Goal: Task Accomplishment & Management: Manage account settings

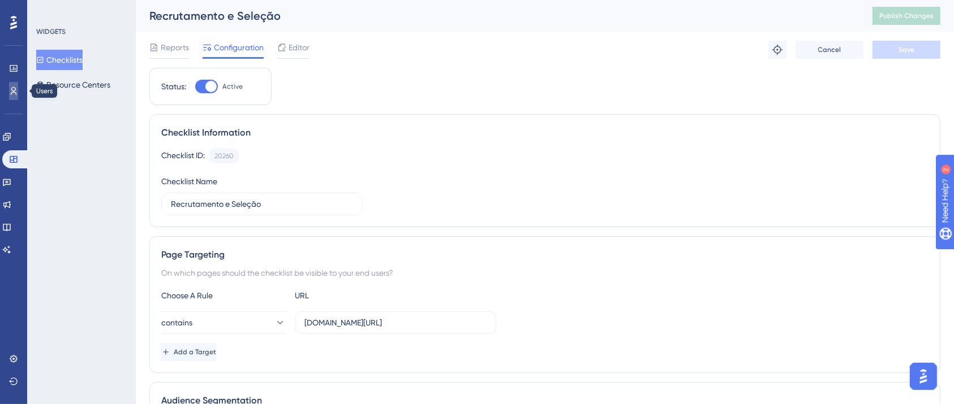
click at [15, 92] on icon at bounding box center [13, 91] width 9 height 9
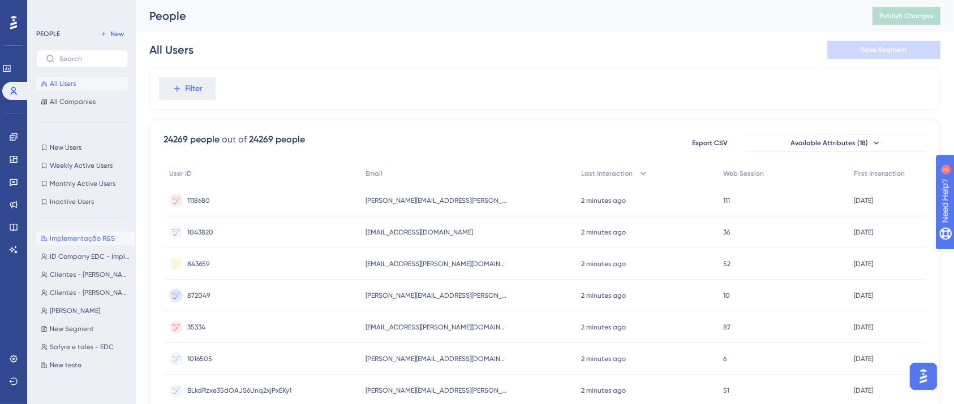
click at [87, 238] on span "Implementação R&S" at bounding box center [82, 238] width 65 height 9
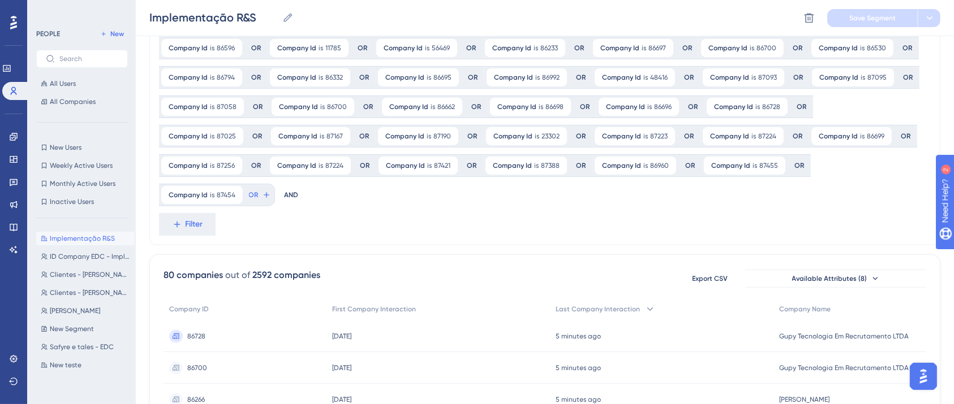
scroll to position [226, 0]
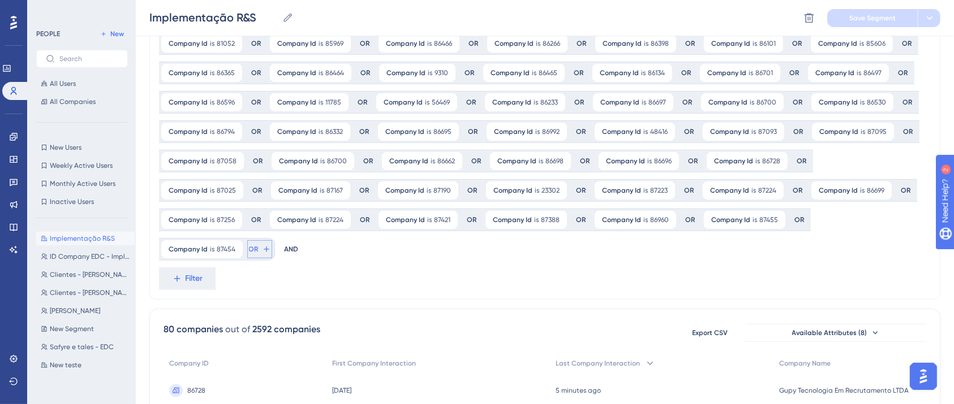
click at [272, 240] on button "OR" at bounding box center [259, 249] width 25 height 18
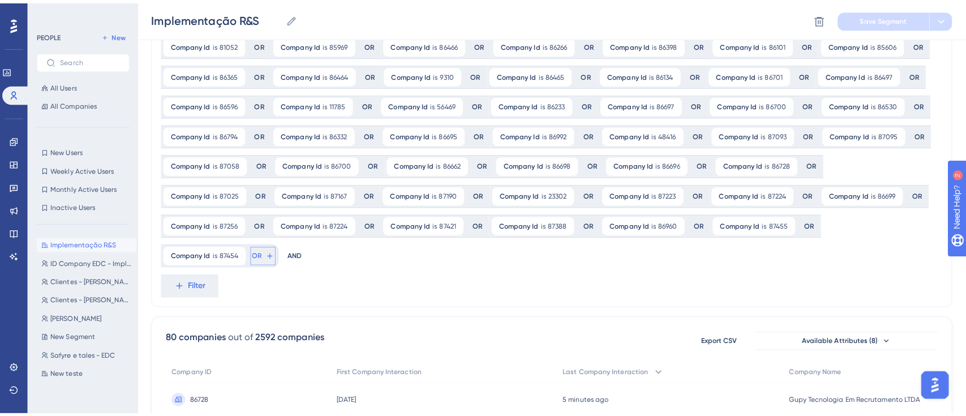
scroll to position [355, 0]
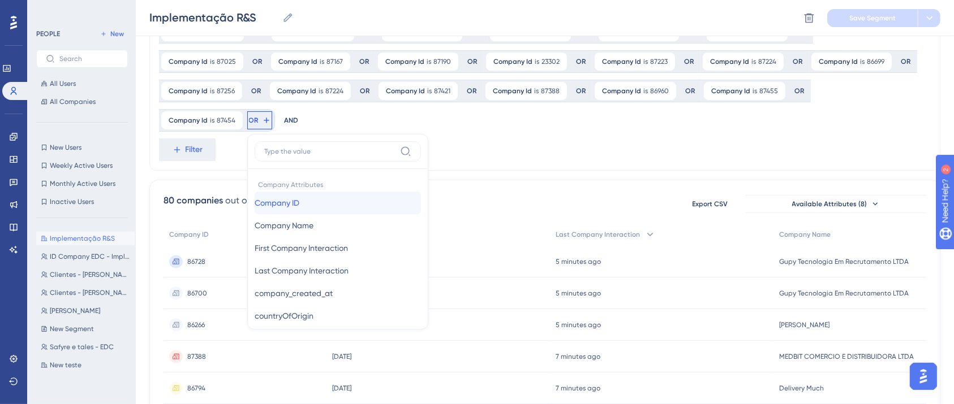
click at [421, 192] on button "Company ID Company ID" at bounding box center [338, 203] width 166 height 23
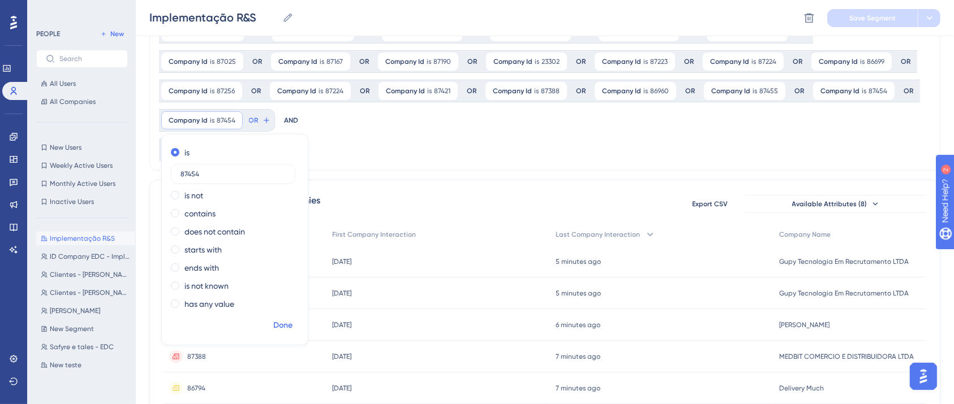
type input "87454"
click at [292, 319] on span "Done" at bounding box center [282, 326] width 19 height 14
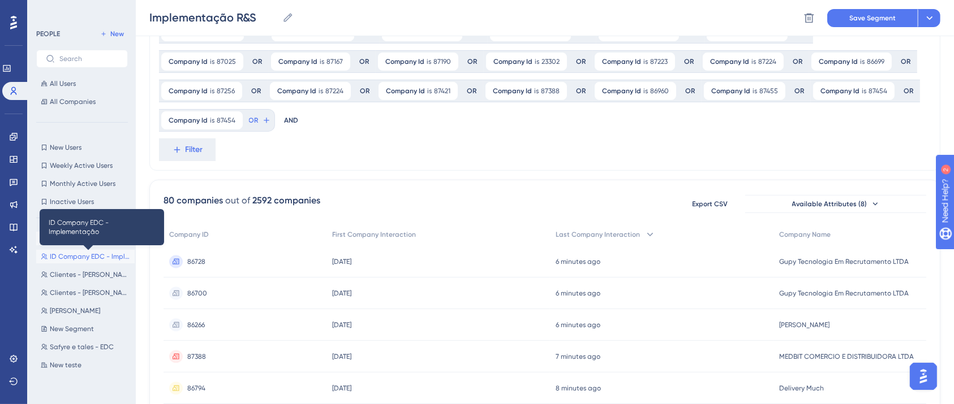
click at [98, 253] on span "ID Company EDC - Implementação" at bounding box center [90, 256] width 80 height 9
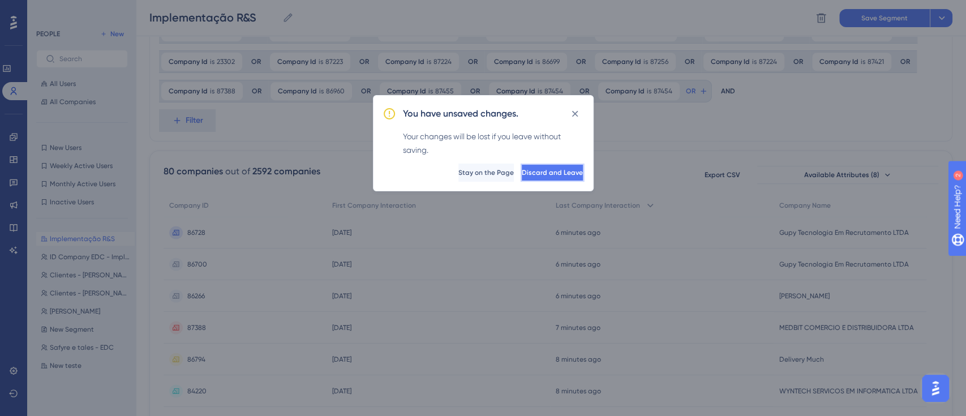
click at [552, 172] on span "Discard and Leave" at bounding box center [552, 172] width 61 height 9
type input "ID Company EDC - Implementação"
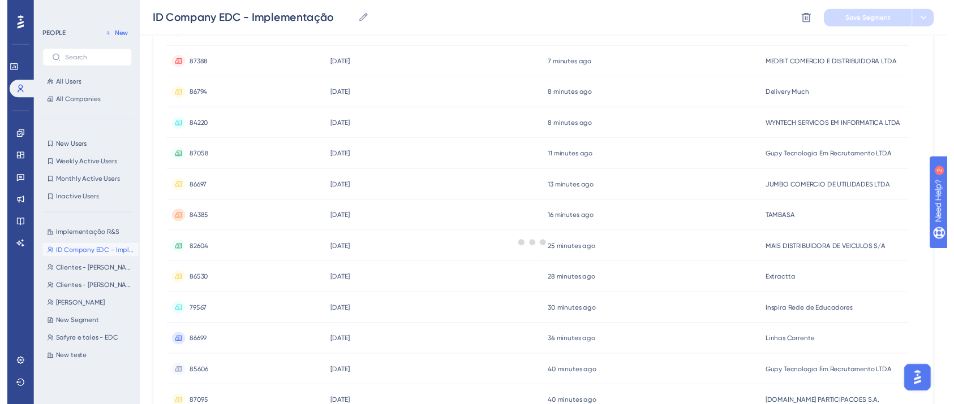
scroll to position [91, 0]
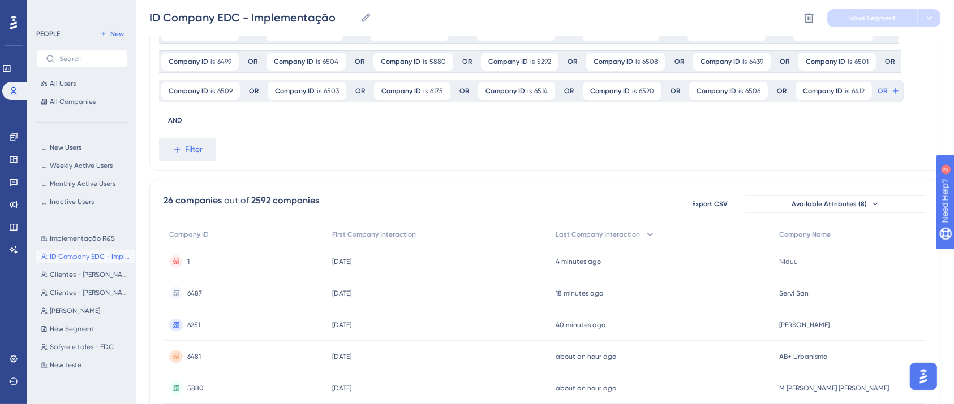
click at [87, 262] on button "ID Company EDC - Implementação ID Company EDC - Implementação" at bounding box center [85, 257] width 98 height 14
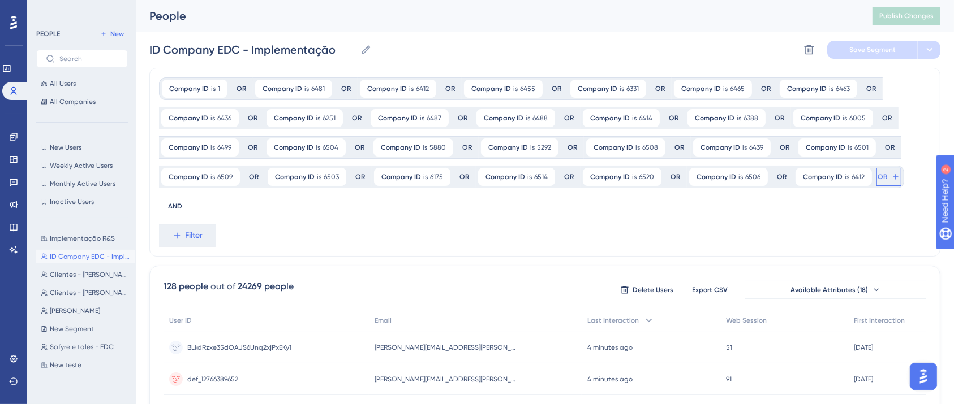
click at [878, 173] on span "OR" at bounding box center [883, 177] width 10 height 9
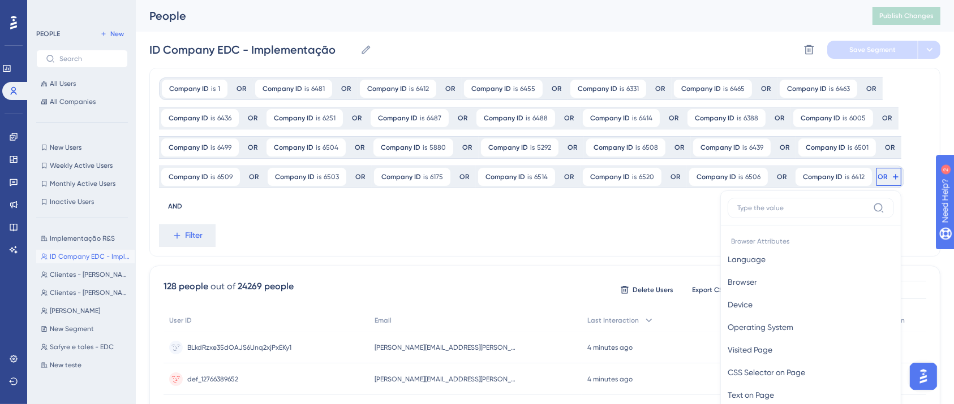
scroll to position [102, 0]
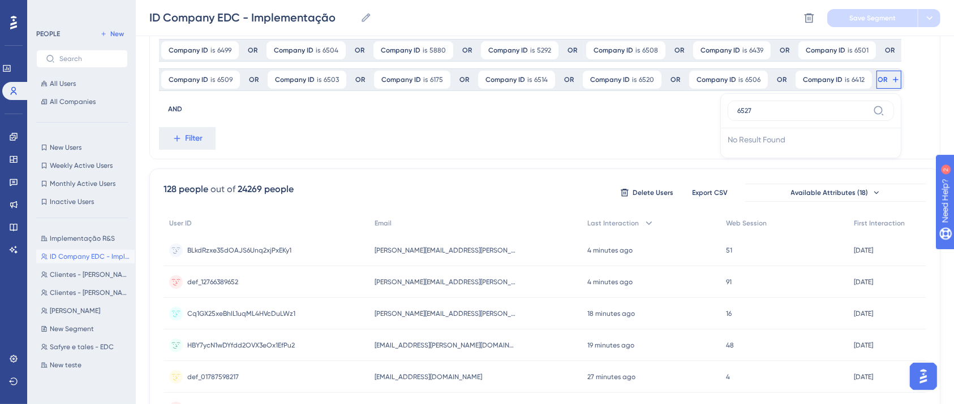
click at [818, 114] on input "6527" at bounding box center [802, 110] width 131 height 9
type input "id"
click at [760, 241] on span "Company ID" at bounding box center [749, 239] width 45 height 14
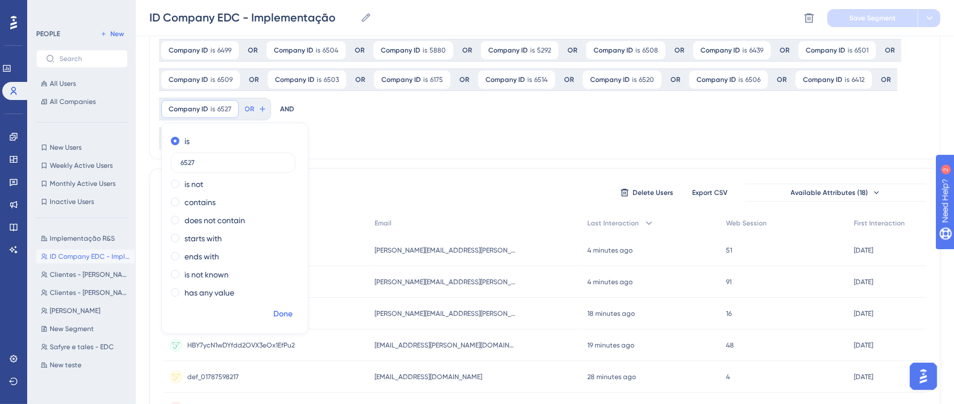
type input "6527"
click at [288, 311] on span "Done" at bounding box center [282, 315] width 19 height 14
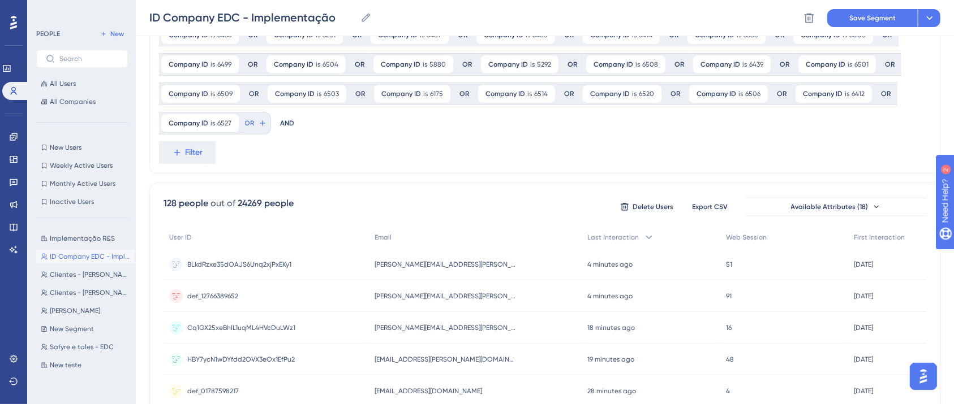
scroll to position [0, 0]
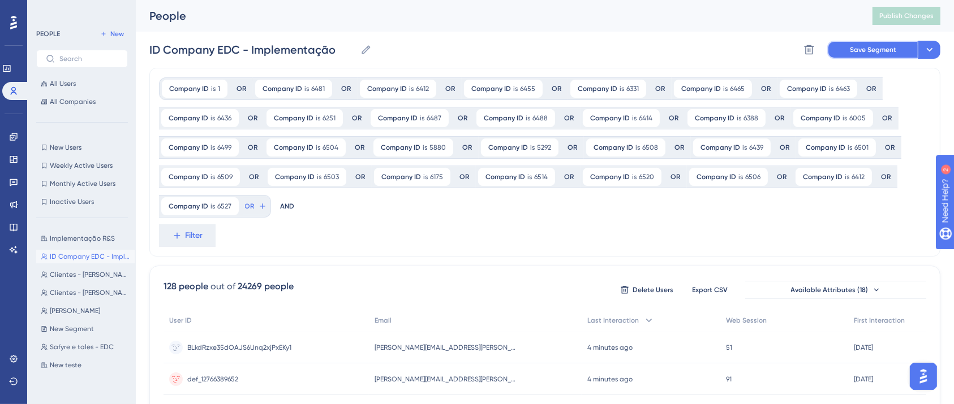
click at [842, 54] on button "Save Segment" at bounding box center [872, 50] width 91 height 18
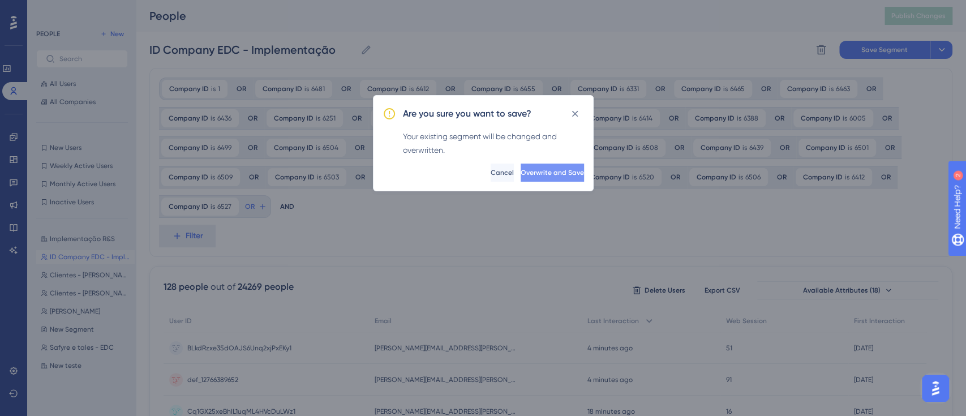
click at [527, 176] on button "Overwrite and Save" at bounding box center [551, 172] width 63 height 18
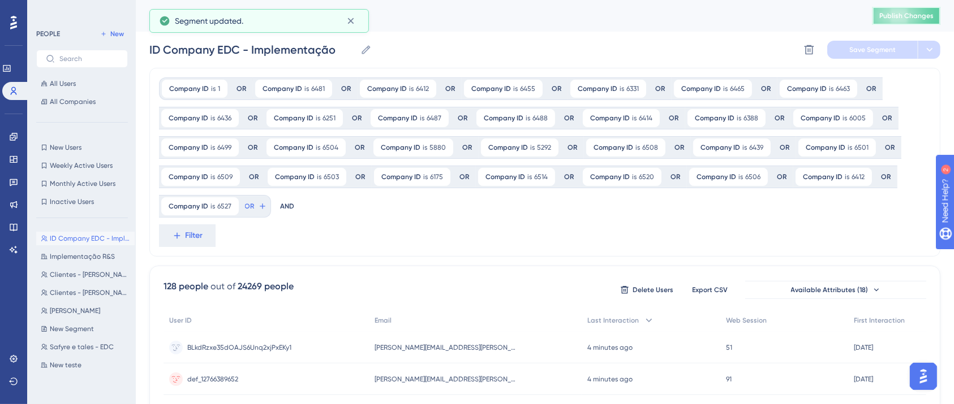
click at [902, 19] on span "Publish Changes" at bounding box center [906, 15] width 54 height 9
click at [356, 23] on icon at bounding box center [350, 20] width 11 height 11
